Goal: Obtain resource: Download file/media

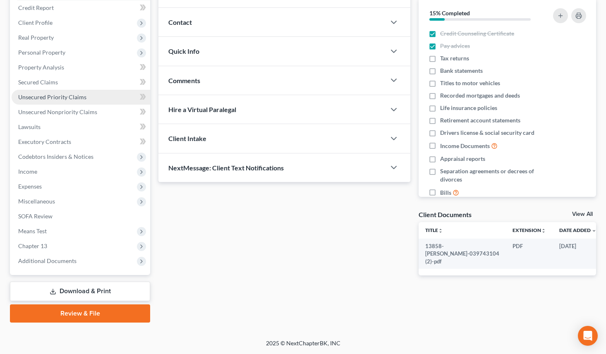
scroll to position [212, 0]
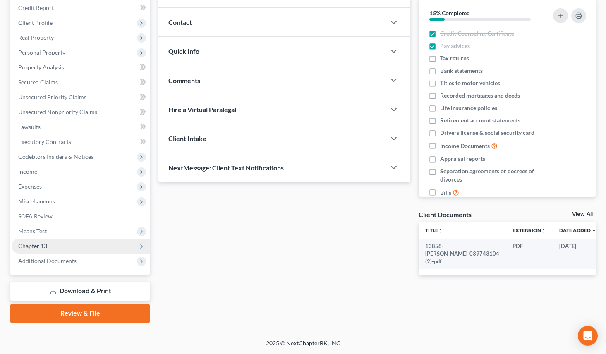
click at [69, 239] on span "Chapter 13" at bounding box center [81, 246] width 139 height 15
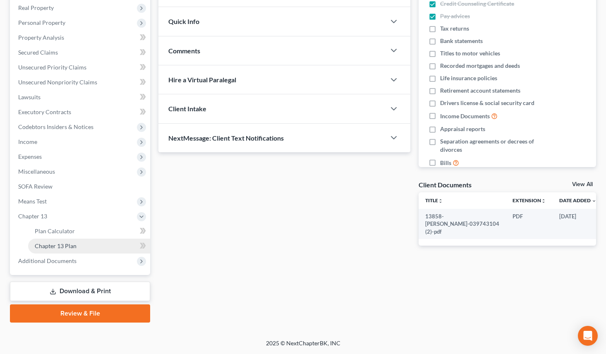
click at [70, 250] on span "Chapter 13 Plan" at bounding box center [56, 246] width 42 height 7
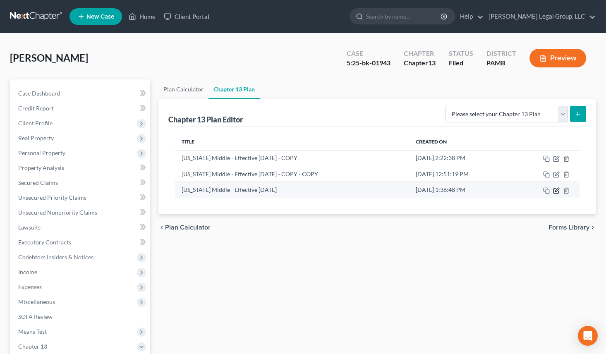
click at [553, 194] on icon "button" at bounding box center [556, 190] width 7 height 7
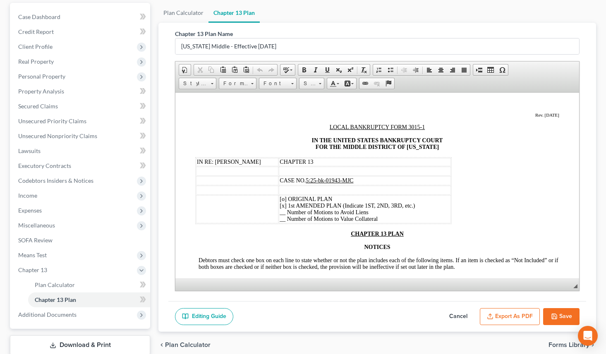
scroll to position [248, 0]
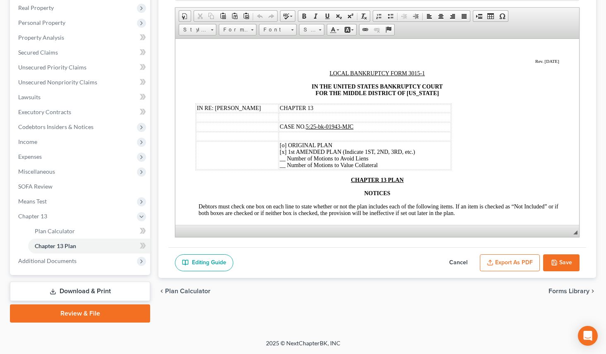
click at [500, 255] on button "Export as PDF" at bounding box center [510, 263] width 60 height 17
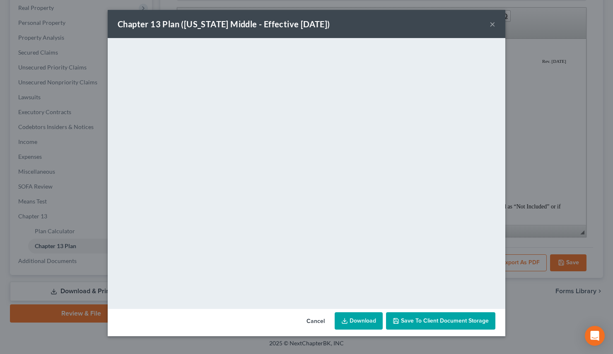
click at [378, 330] on link "Download" at bounding box center [358, 320] width 48 height 17
click at [495, 28] on button "×" at bounding box center [492, 24] width 6 height 10
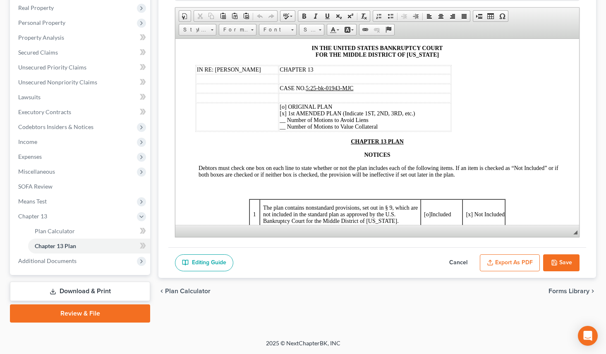
scroll to position [83, 0]
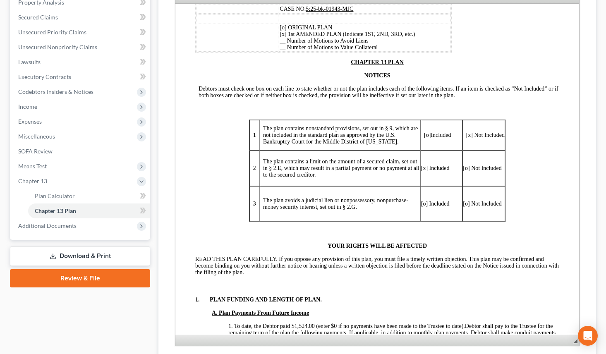
drag, startPoint x: 568, startPoint y: 231, endPoint x: 572, endPoint y: 368, distance: 137.4
click at [572, 354] on html "Home New Case Client Portal [PERSON_NAME] Legal Group, LLC [EMAIL_ADDRESS][DOMA…" at bounding box center [303, 139] width 606 height 610
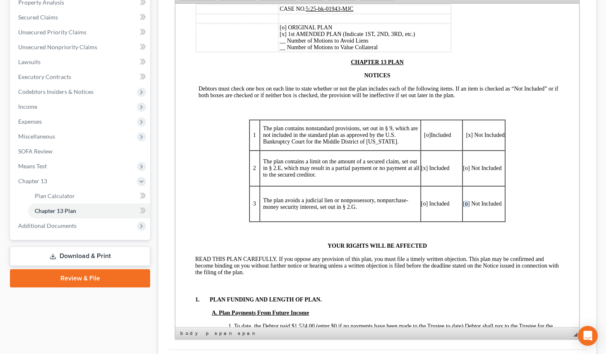
click at [463, 207] on span "[o] Not Included" at bounding box center [482, 203] width 38 height 6
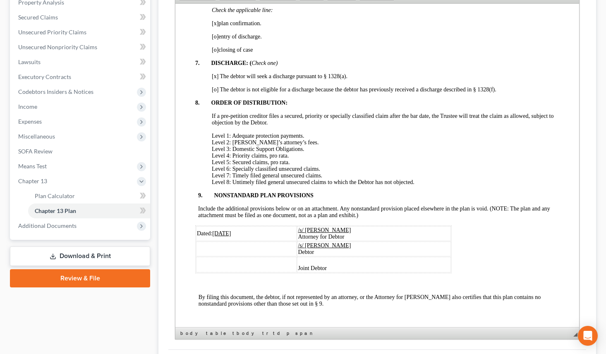
scroll to position [2357, 0]
click at [225, 230] on u "[DATE]" at bounding box center [221, 233] width 19 height 6
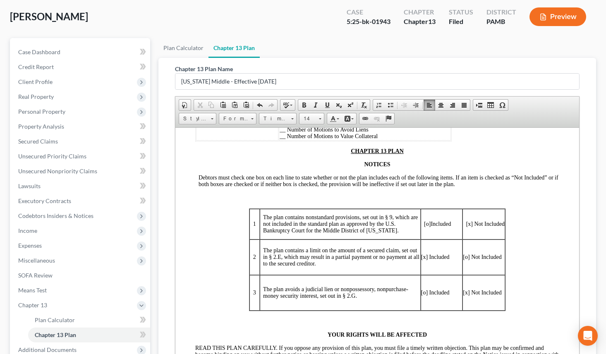
scroll to position [0, 0]
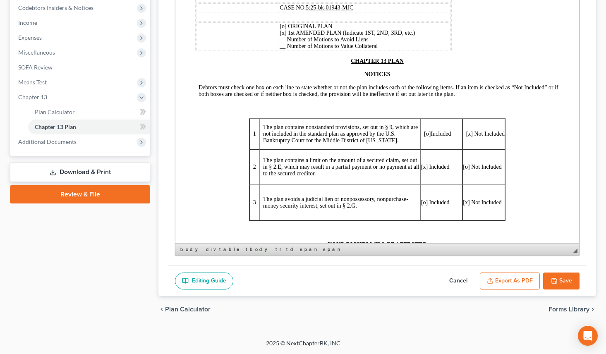
click at [557, 278] on button "Save" at bounding box center [561, 281] width 36 height 17
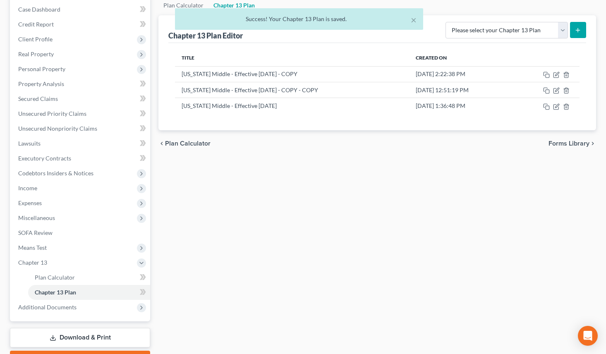
scroll to position [43, 0]
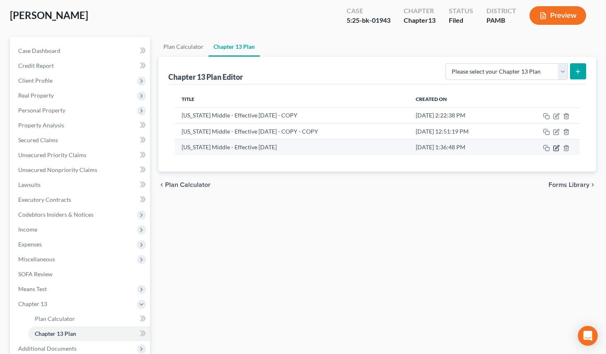
click at [553, 151] on icon "button" at bounding box center [556, 148] width 7 height 7
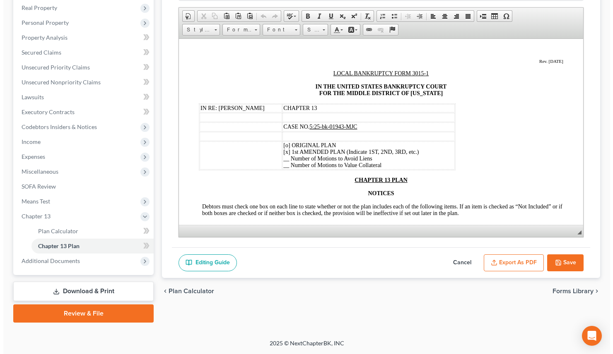
scroll to position [208, 0]
click at [481, 255] on button "Export as PDF" at bounding box center [510, 263] width 60 height 17
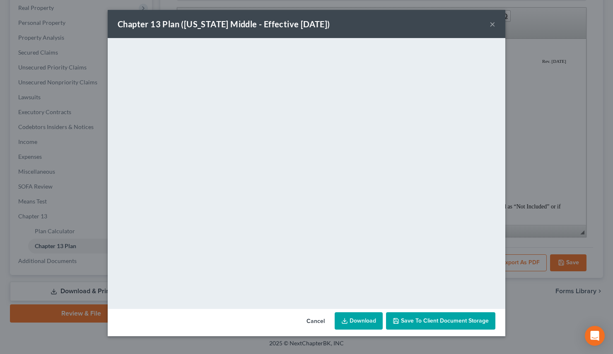
scroll to position [11, 0]
click at [382, 330] on link "Download" at bounding box center [358, 320] width 48 height 17
click at [368, 321] on link "Download" at bounding box center [358, 320] width 48 height 17
